Goal: Complete application form: Complete application form

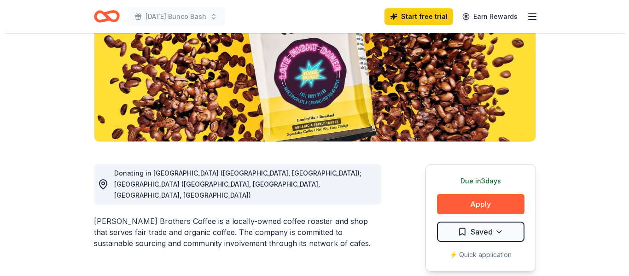
scroll to position [184, 0]
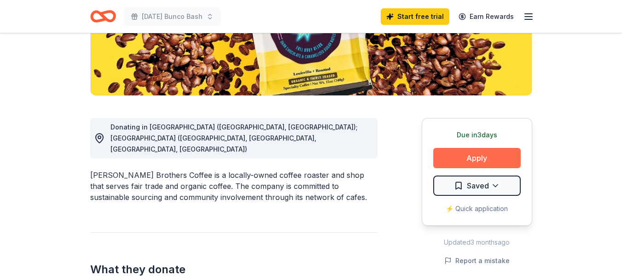
click at [469, 156] on button "Apply" at bounding box center [478, 158] width 88 height 20
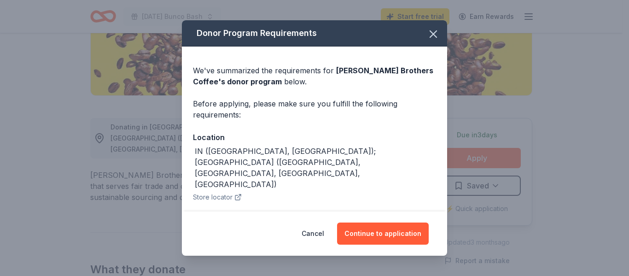
scroll to position [46, 0]
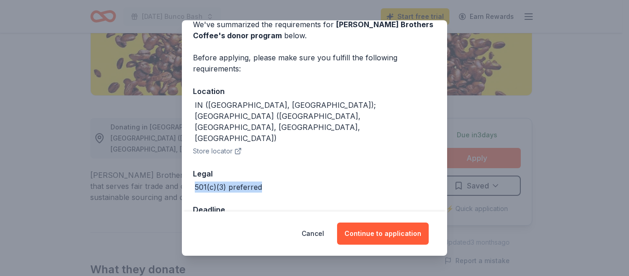
click at [576, 158] on div "Donor Program Requirements We've summarized the requirements for Heine Brothers…" at bounding box center [314, 138] width 629 height 276
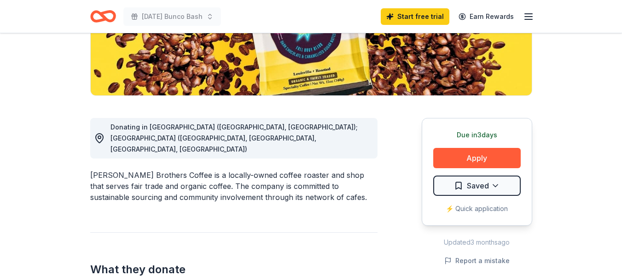
click at [499, 208] on div "⚡️ Quick application" at bounding box center [478, 208] width 88 height 11
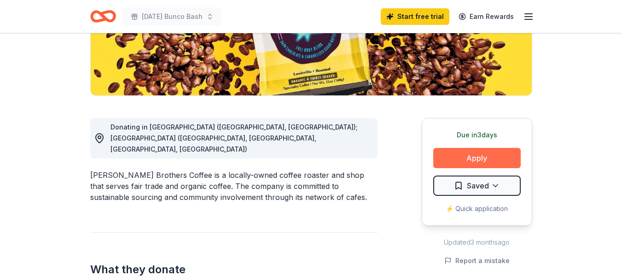
click at [488, 159] on button "Apply" at bounding box center [478, 158] width 88 height 20
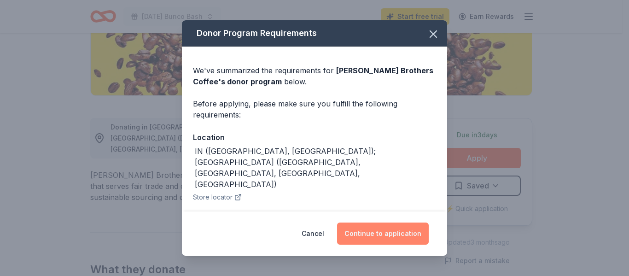
click at [394, 228] on button "Continue to application" at bounding box center [383, 234] width 92 height 22
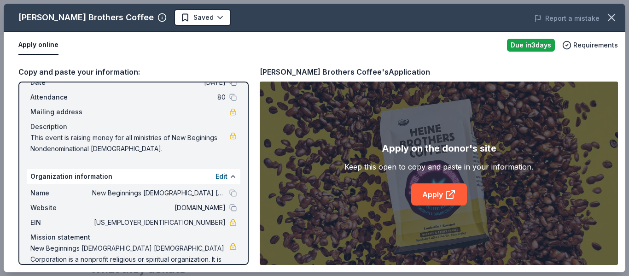
scroll to position [69, 0]
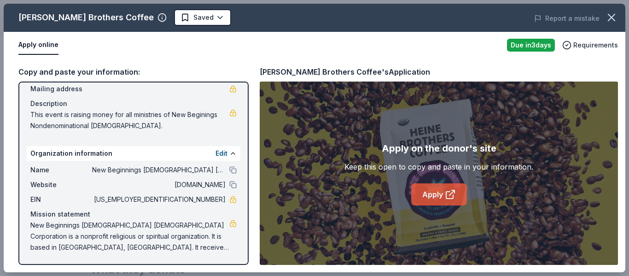
click at [446, 193] on icon at bounding box center [449, 195] width 7 height 7
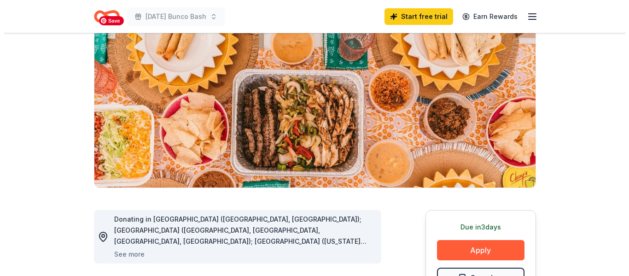
scroll to position [184, 0]
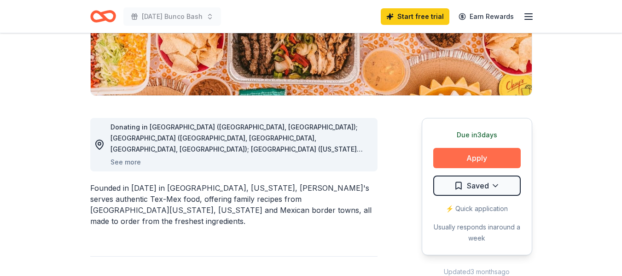
click at [470, 155] on button "Apply" at bounding box center [478, 158] width 88 height 20
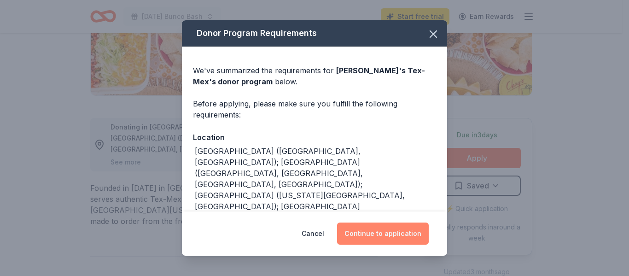
click at [381, 237] on button "Continue to application" at bounding box center [383, 234] width 92 height 22
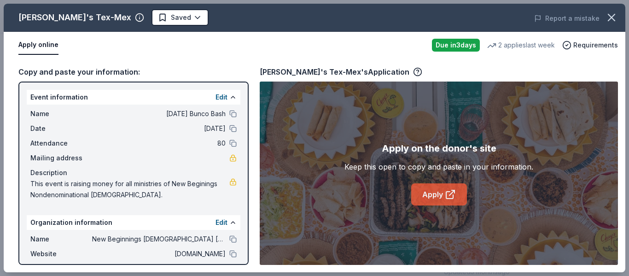
click at [430, 197] on link "Apply" at bounding box center [439, 194] width 56 height 22
click at [351, 74] on div "Chuy's Tex-Mex's Application" at bounding box center [341, 72] width 163 height 12
click at [413, 71] on icon "button" at bounding box center [417, 71] width 9 height 9
click at [442, 192] on link "Apply" at bounding box center [439, 194] width 56 height 22
click at [417, 70] on icon "button" at bounding box center [418, 71] width 2 height 2
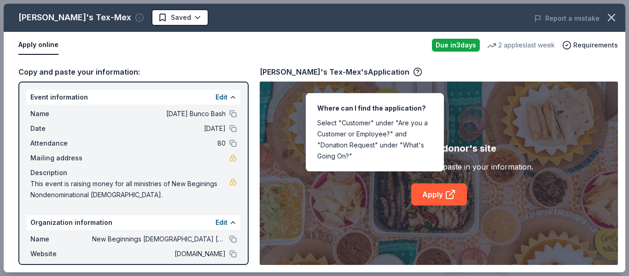
click at [135, 18] on icon "button" at bounding box center [139, 17] width 9 height 9
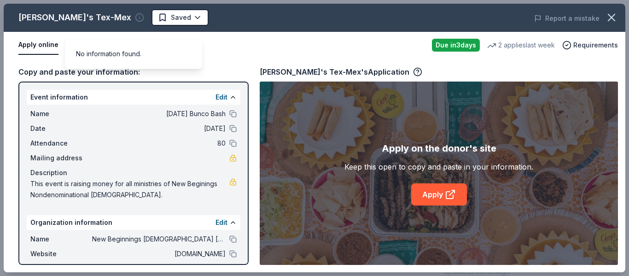
click at [135, 18] on icon "button" at bounding box center [139, 17] width 9 height 9
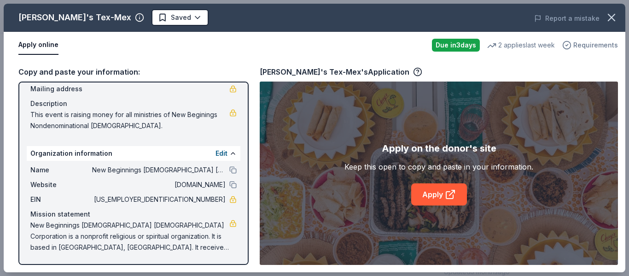
click at [589, 45] on span "Requirements" at bounding box center [596, 45] width 45 height 11
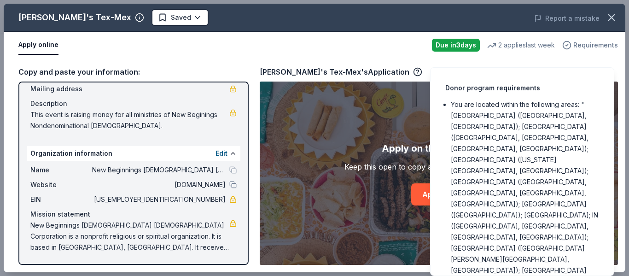
click at [589, 45] on span "Requirements" at bounding box center [596, 45] width 45 height 11
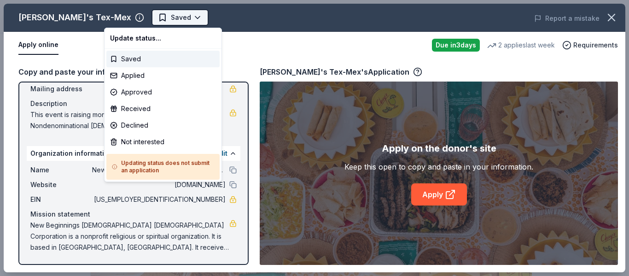
scroll to position [0, 0]
click at [149, 18] on body "Halloween Bunco Bash Saved Apply Due in 3 days Share Chuy's Tex-Mex 5.0 • 7 rev…" at bounding box center [311, 138] width 622 height 276
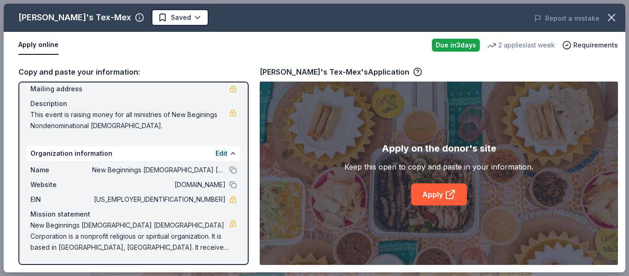
click at [29, 47] on button "Apply online" at bounding box center [38, 44] width 40 height 19
click at [35, 43] on button "Apply online" at bounding box center [38, 44] width 40 height 19
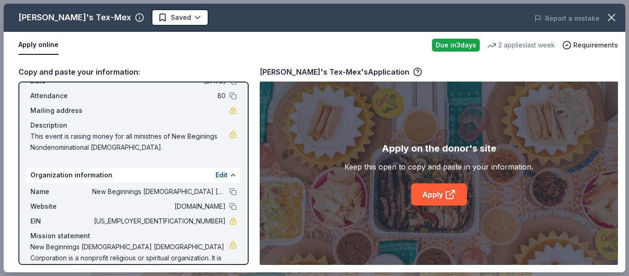
scroll to position [69, 0]
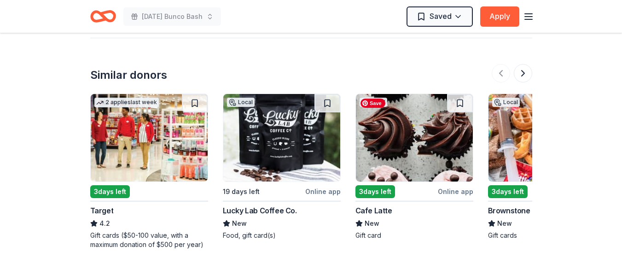
scroll to position [1014, 0]
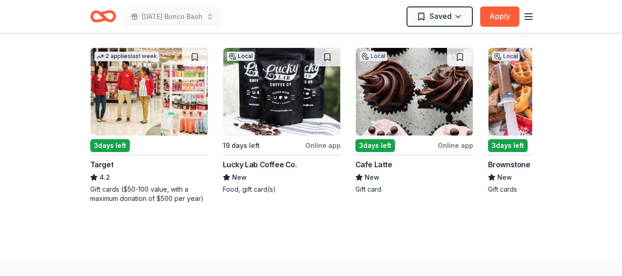
click at [115, 147] on div "3 days left" at bounding box center [110, 145] width 40 height 13
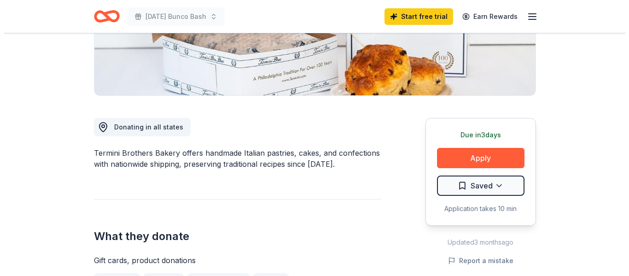
scroll to position [230, 0]
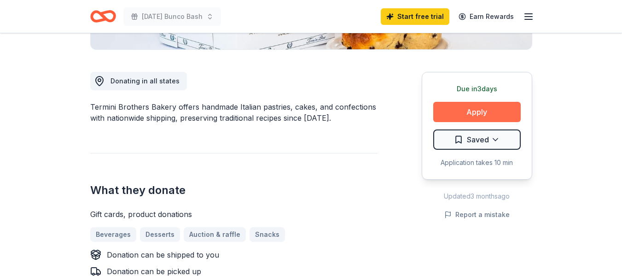
click at [472, 113] on button "Apply" at bounding box center [478, 112] width 88 height 20
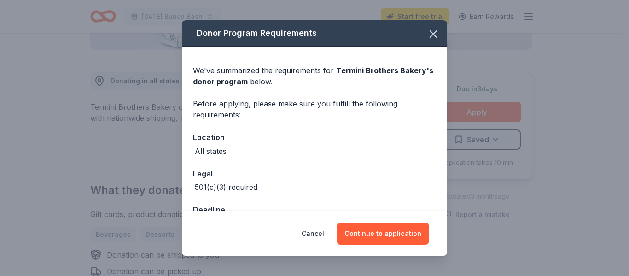
scroll to position [30, 0]
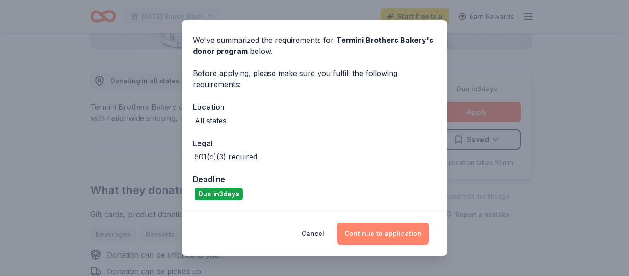
click at [384, 229] on button "Continue to application" at bounding box center [383, 234] width 92 height 22
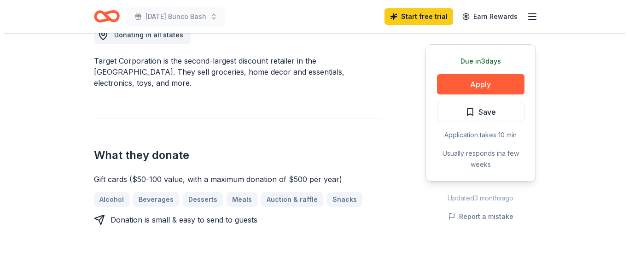
scroll to position [323, 0]
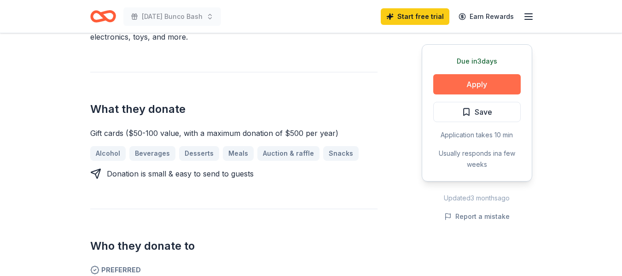
click at [492, 87] on button "Apply" at bounding box center [478, 84] width 88 height 20
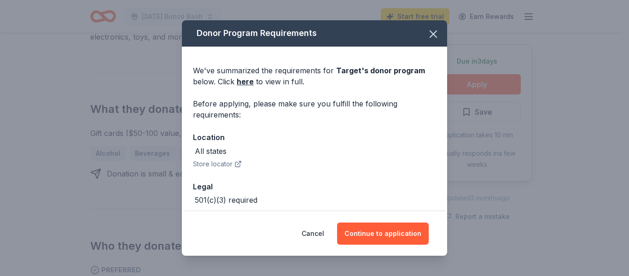
scroll to position [43, 0]
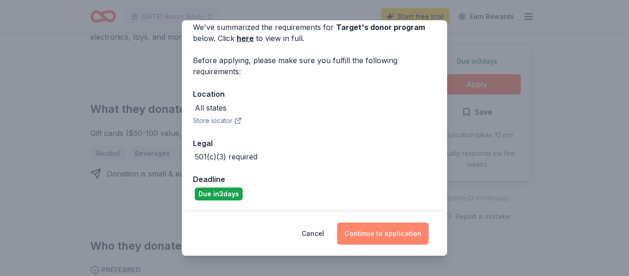
click at [367, 234] on button "Continue to application" at bounding box center [383, 234] width 92 height 22
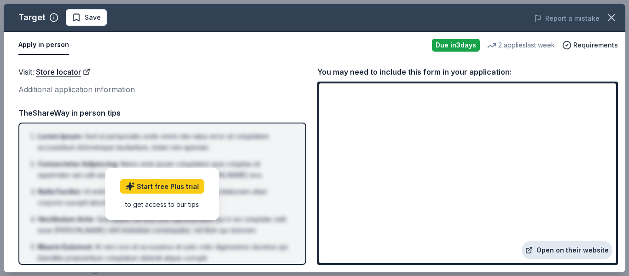
click at [559, 251] on link "Open on their website" at bounding box center [567, 250] width 91 height 18
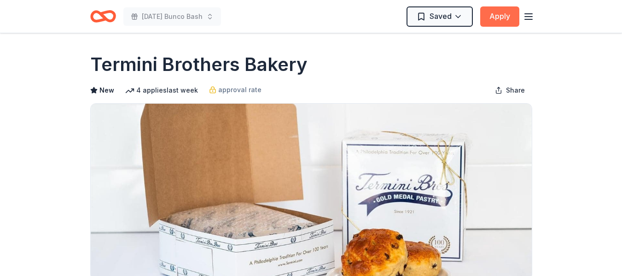
click at [501, 17] on button "Apply" at bounding box center [500, 16] width 39 height 20
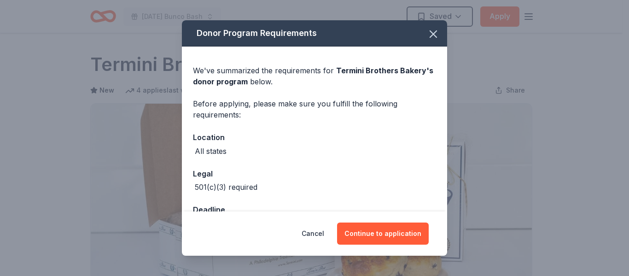
scroll to position [30, 0]
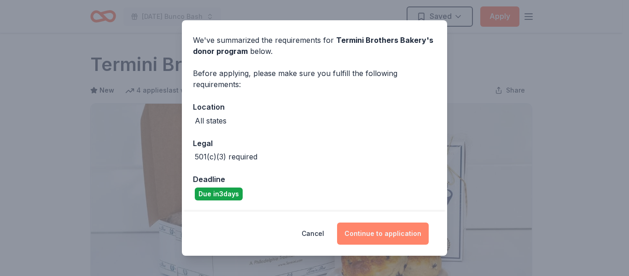
click at [388, 231] on button "Continue to application" at bounding box center [383, 234] width 92 height 22
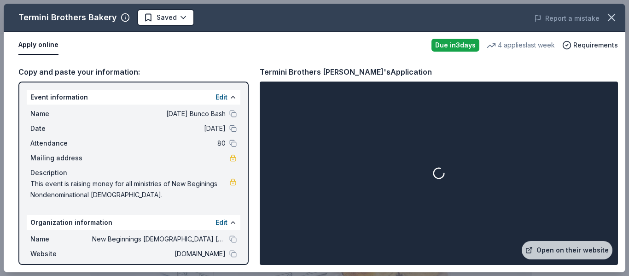
scroll to position [69, 0]
